Goal: Information Seeking & Learning: Learn about a topic

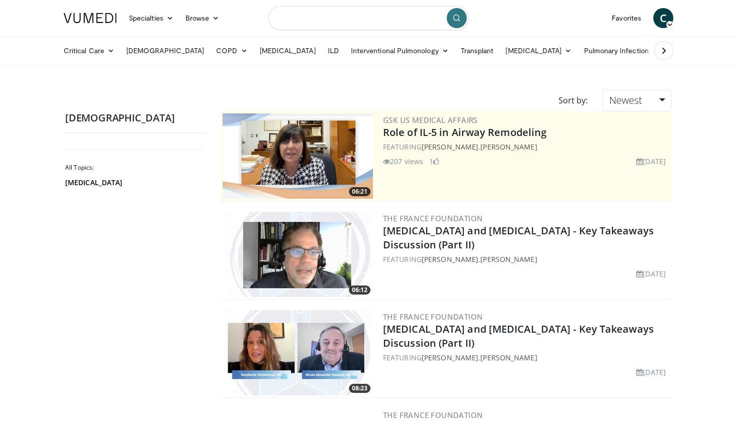
click at [365, 24] on input "Search topics, interventions" at bounding box center [368, 18] width 201 height 24
type input "**********"
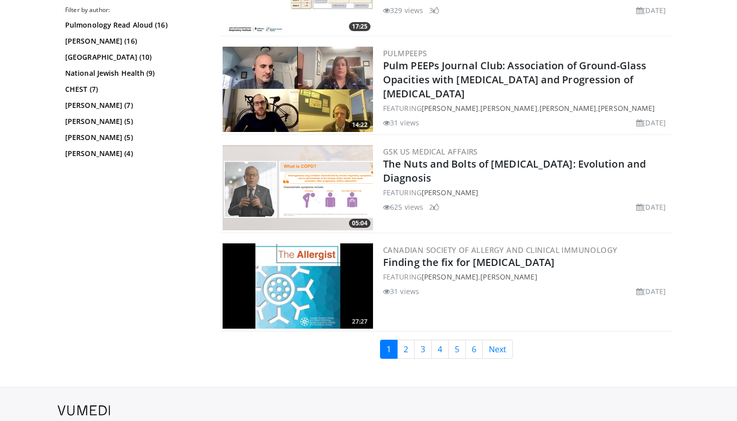
scroll to position [2456, 0]
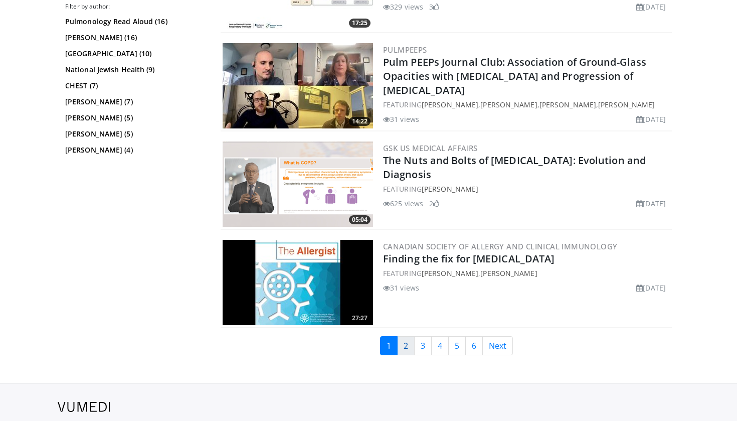
click at [407, 351] on link "2" at bounding box center [406, 345] width 18 height 19
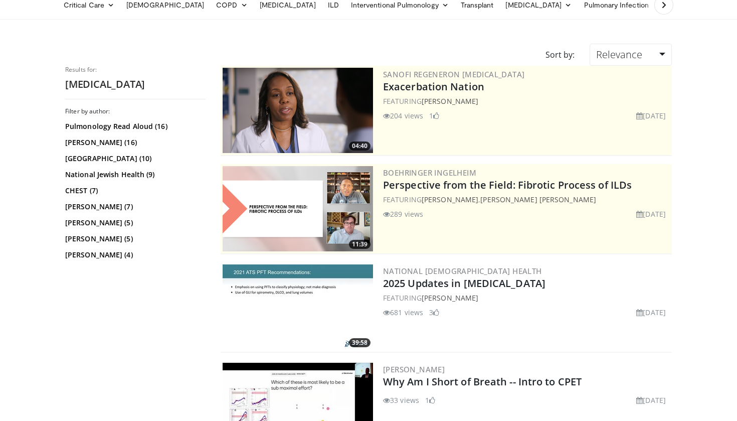
scroll to position [46, 0]
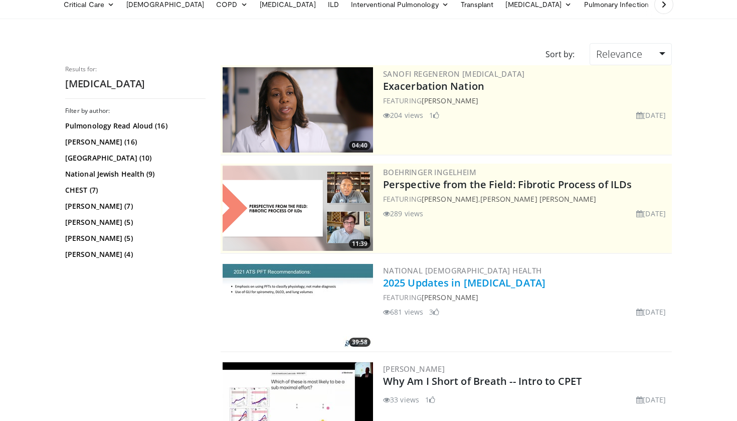
click at [454, 281] on link "2025 Updates in Pulmonary Function Testing" at bounding box center [464, 283] width 162 height 14
